Goal: Task Accomplishment & Management: Complete application form

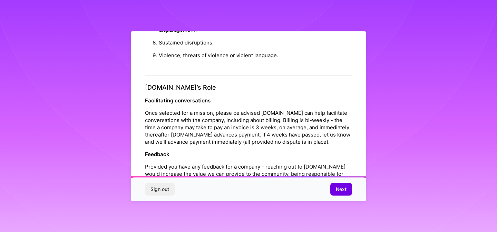
scroll to position [780, 0]
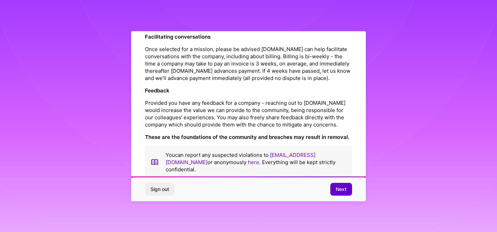
click at [337, 185] on button "Next" at bounding box center [342, 189] width 22 height 12
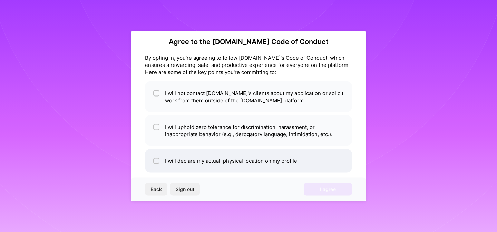
scroll to position [0, 0]
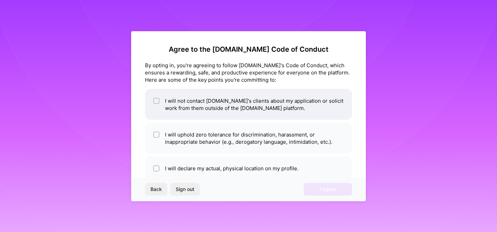
click at [219, 106] on li "I will not contact [DOMAIN_NAME]'s clients about my application or solicit work…" at bounding box center [248, 104] width 207 height 31
checkbox input "true"
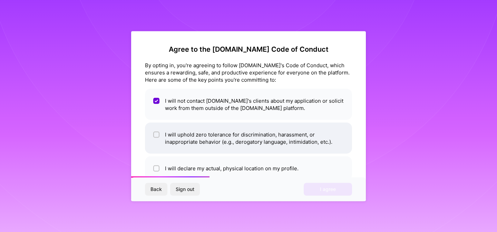
click at [158, 134] on input "checkbox" at bounding box center [157, 135] width 5 height 5
checkbox input "true"
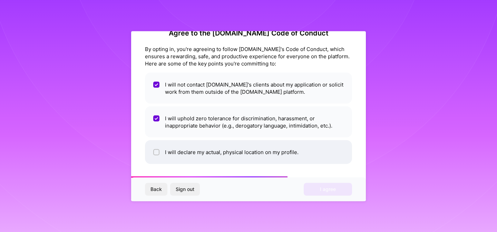
click at [159, 151] on div at bounding box center [156, 152] width 6 height 6
checkbox input "true"
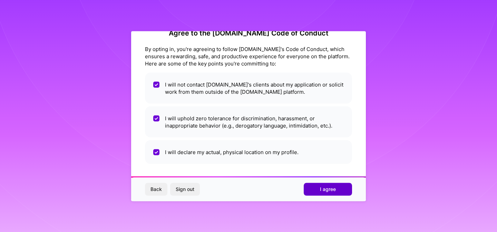
click at [324, 191] on span "I agree" at bounding box center [328, 189] width 16 height 7
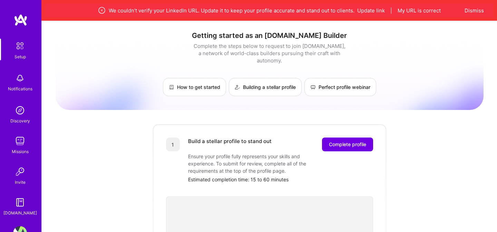
click at [19, 113] on img at bounding box center [20, 111] width 14 height 14
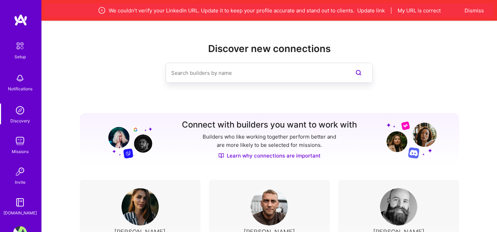
click at [20, 50] on img at bounding box center [20, 46] width 15 height 15
